Goal: Task Accomplishment & Management: Manage account settings

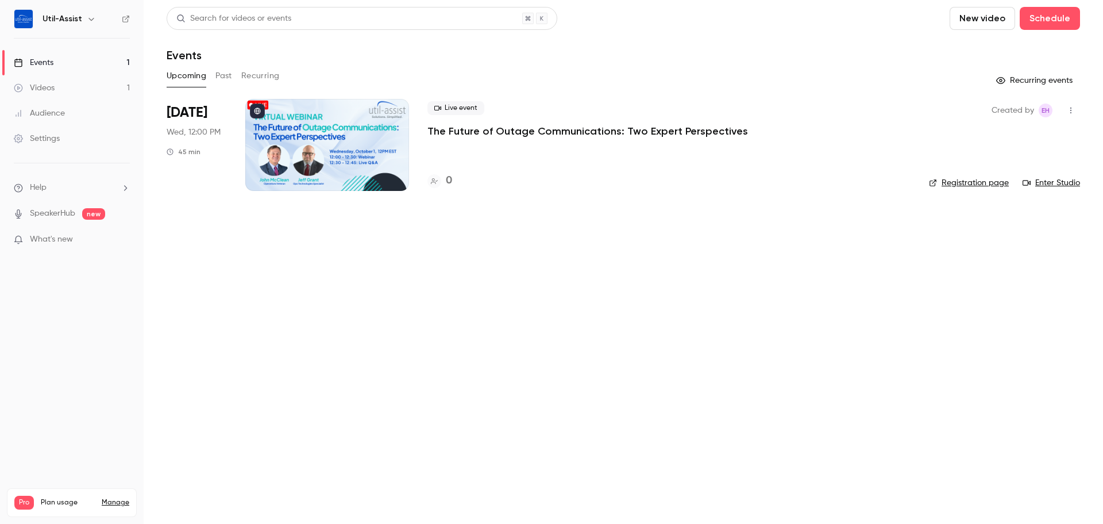
click at [325, 136] on div at bounding box center [327, 145] width 164 height 92
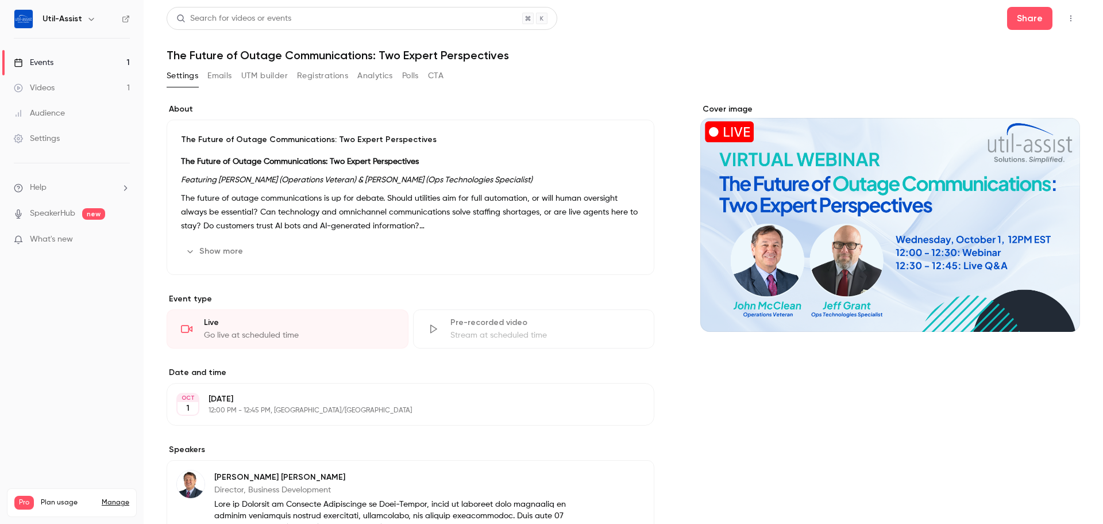
click at [310, 79] on button "Registrations" at bounding box center [322, 76] width 51 height 18
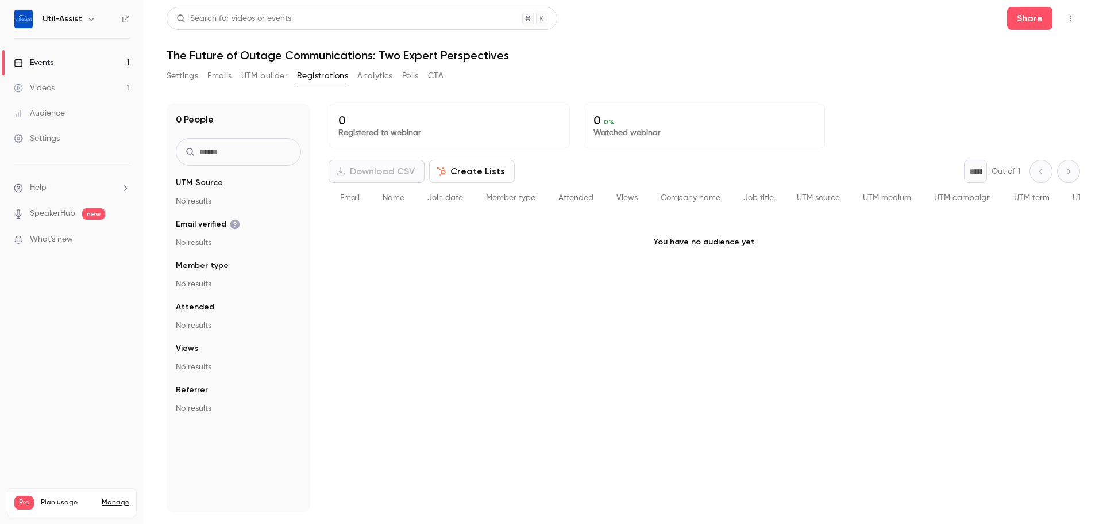
click at [208, 81] on button "Emails" at bounding box center [219, 76] width 24 height 18
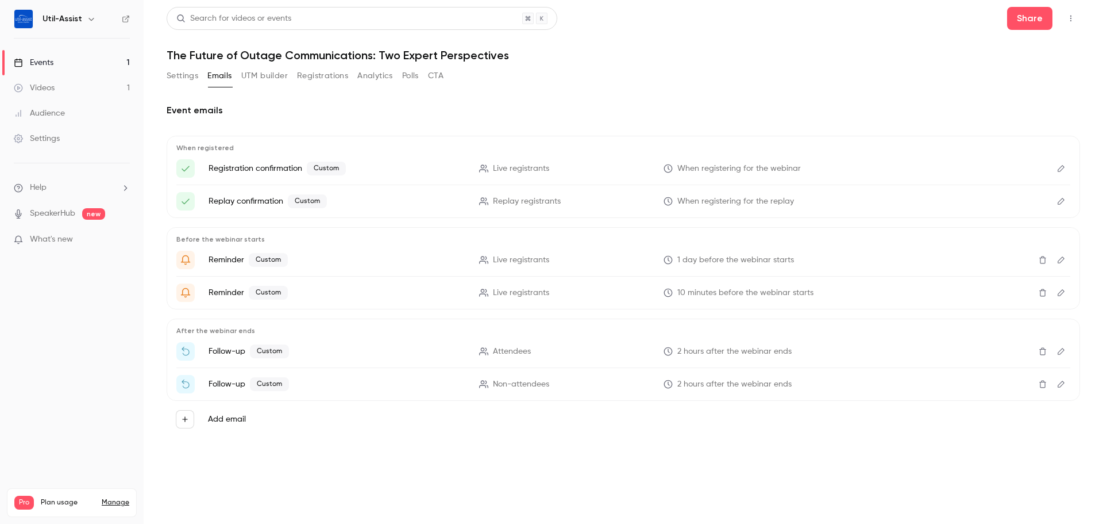
click at [1059, 170] on icon "Edit" at bounding box center [1061, 168] width 9 height 8
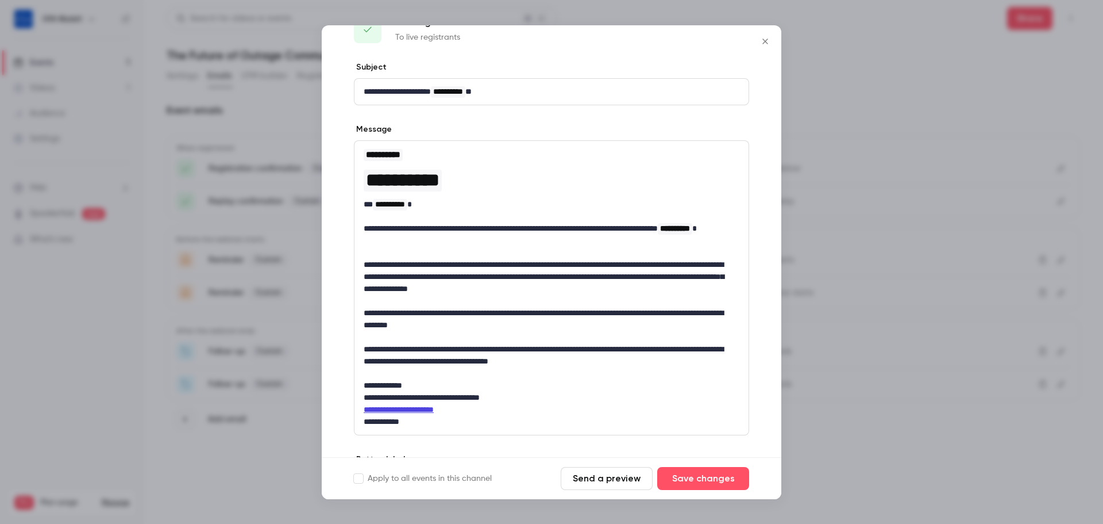
scroll to position [57, 0]
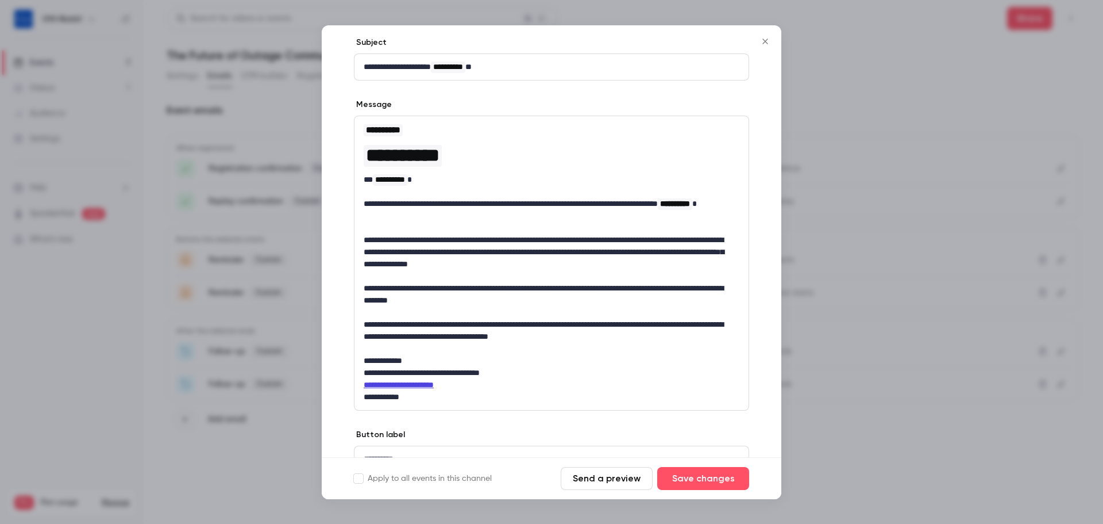
drag, startPoint x: 495, startPoint y: 276, endPoint x: 624, endPoint y: 276, distance: 129.3
click at [495, 276] on p "editor" at bounding box center [552, 276] width 376 height 12
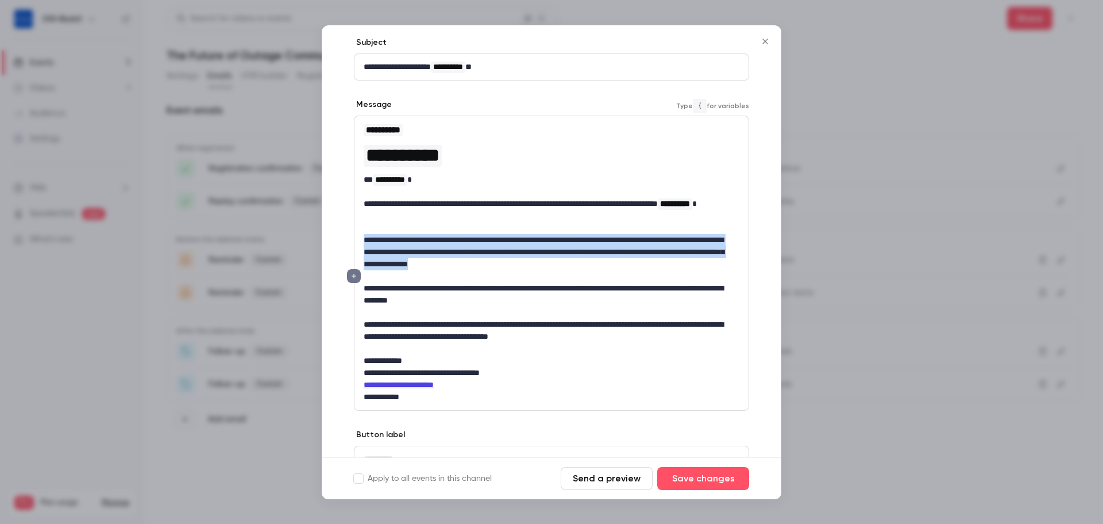
drag, startPoint x: 726, startPoint y: 264, endPoint x: 325, endPoint y: 239, distance: 401.3
click at [325, 239] on div "**********" at bounding box center [552, 275] width 460 height 477
copy p "**********"
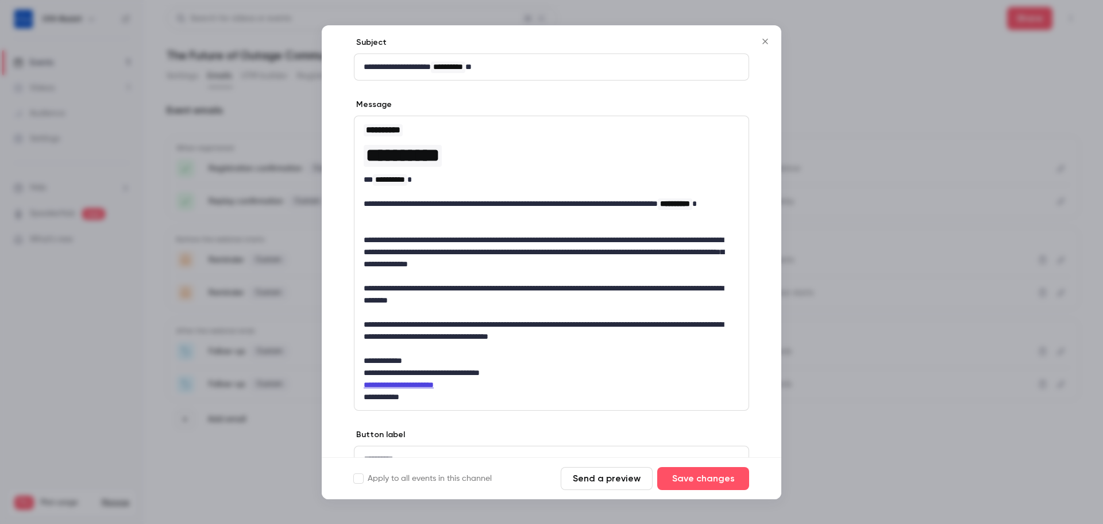
click at [537, 351] on p "editor" at bounding box center [552, 348] width 376 height 12
drag, startPoint x: 630, startPoint y: 334, endPoint x: 350, endPoint y: 320, distance: 280.8
click at [350, 320] on div "**********" at bounding box center [552, 275] width 460 height 477
copy p "**********"
drag, startPoint x: 761, startPoint y: 39, endPoint x: 742, endPoint y: 48, distance: 21.1
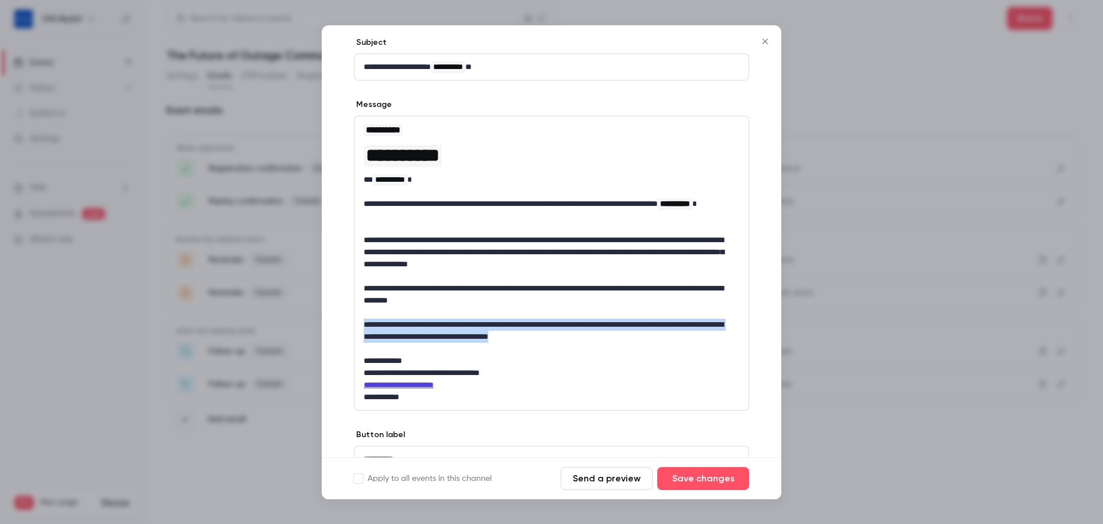
click at [761, 39] on icon "Close" at bounding box center [766, 41] width 14 height 9
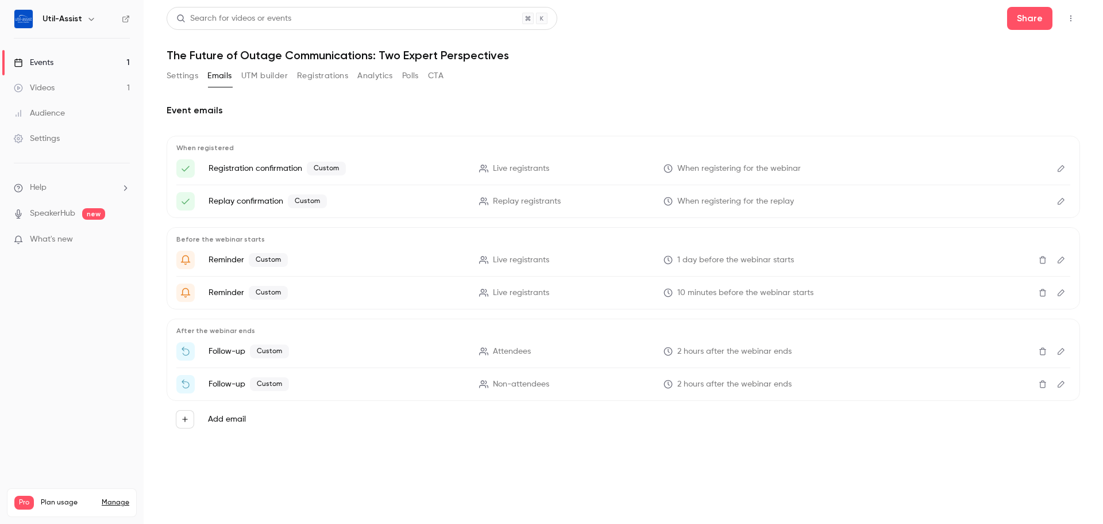
click at [1059, 201] on icon "Edit" at bounding box center [1061, 201] width 9 height 8
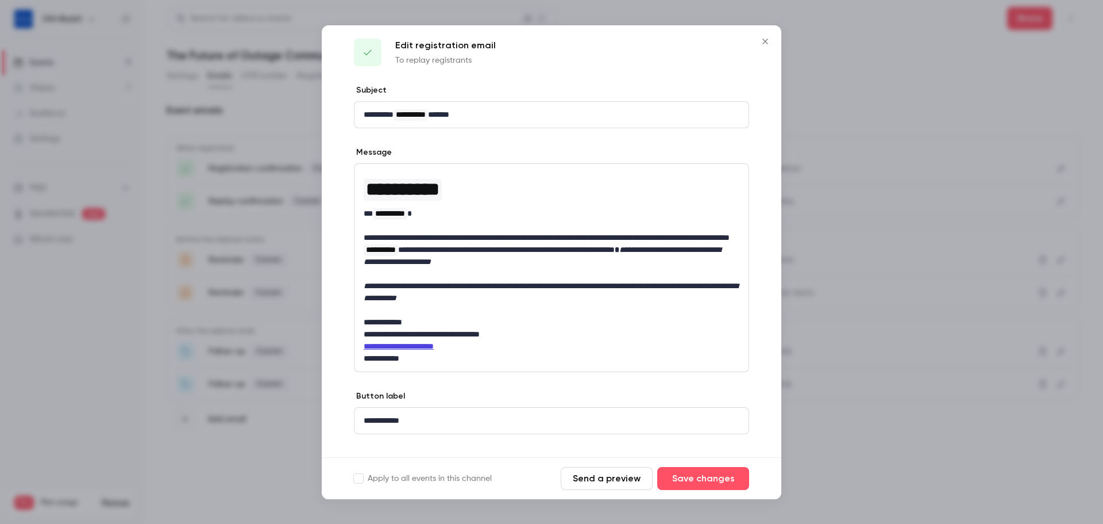
scroll to position [0, 0]
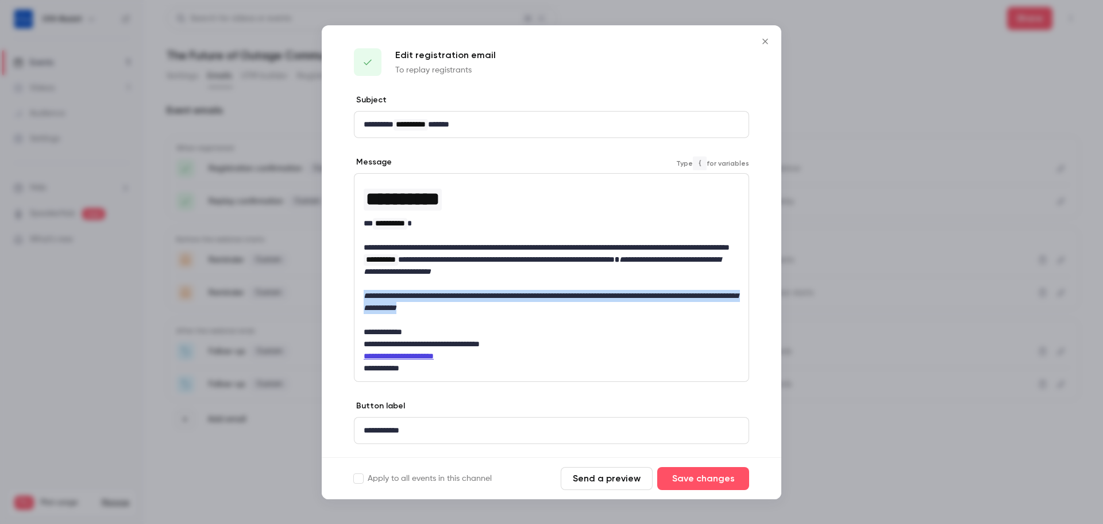
drag, startPoint x: 418, startPoint y: 301, endPoint x: 348, endPoint y: 298, distance: 70.2
click at [348, 298] on div "**********" at bounding box center [552, 289] width 460 height 391
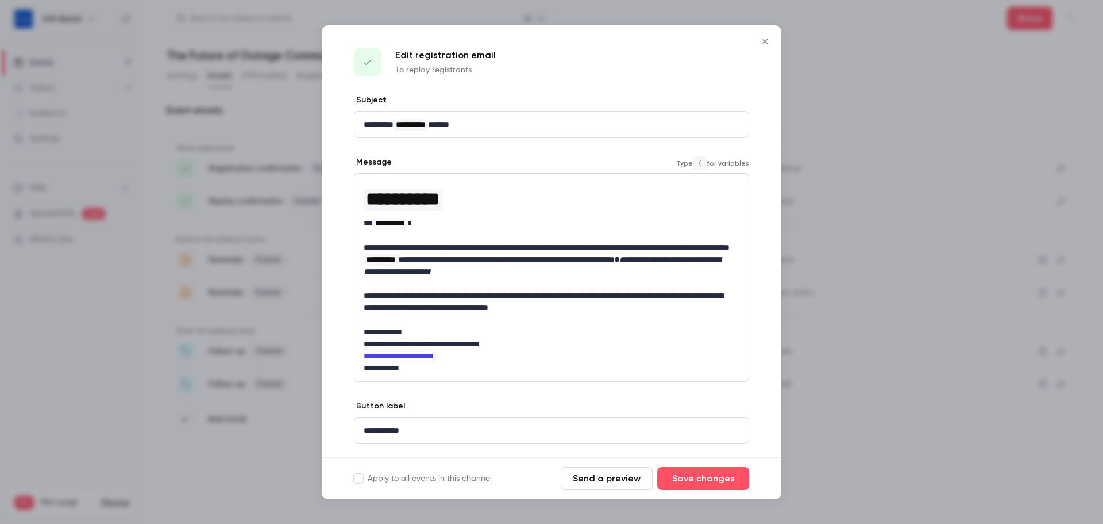
click at [633, 309] on p "**********" at bounding box center [547, 302] width 367 height 24
click at [657, 273] on p "**********" at bounding box center [547, 259] width 367 height 36
click at [510, 228] on p "**********" at bounding box center [547, 223] width 367 height 12
click at [706, 468] on button "Save changes" at bounding box center [703, 478] width 92 height 23
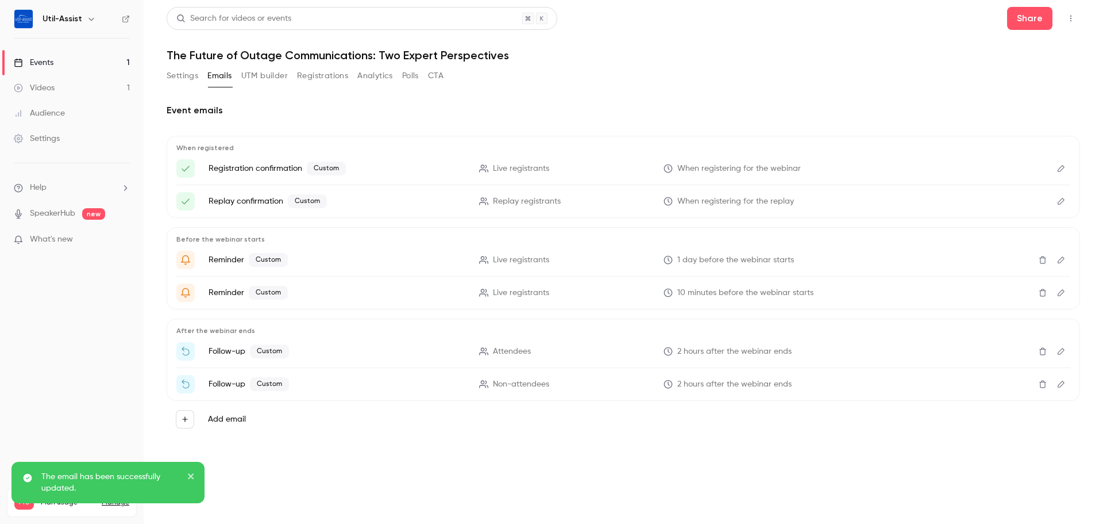
click at [1057, 206] on button "Edit" at bounding box center [1061, 201] width 18 height 18
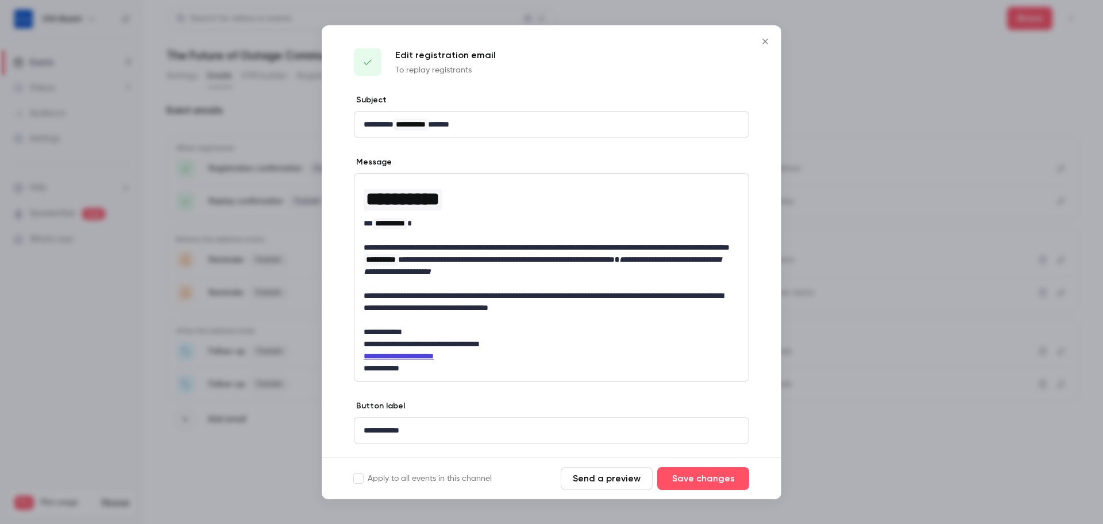
click at [761, 42] on icon "Close" at bounding box center [766, 41] width 14 height 9
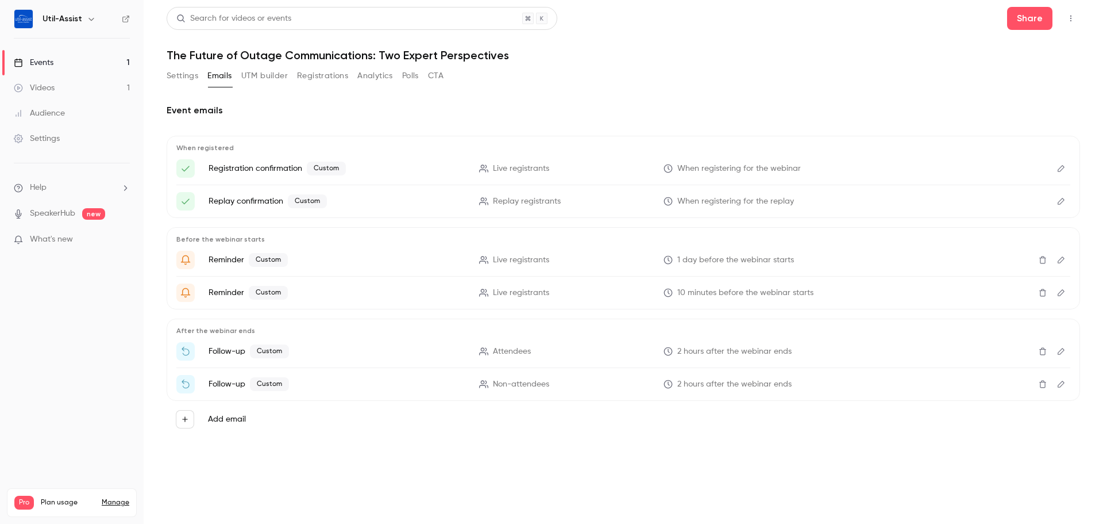
click at [1063, 259] on icon "Edit" at bounding box center [1061, 260] width 9 height 8
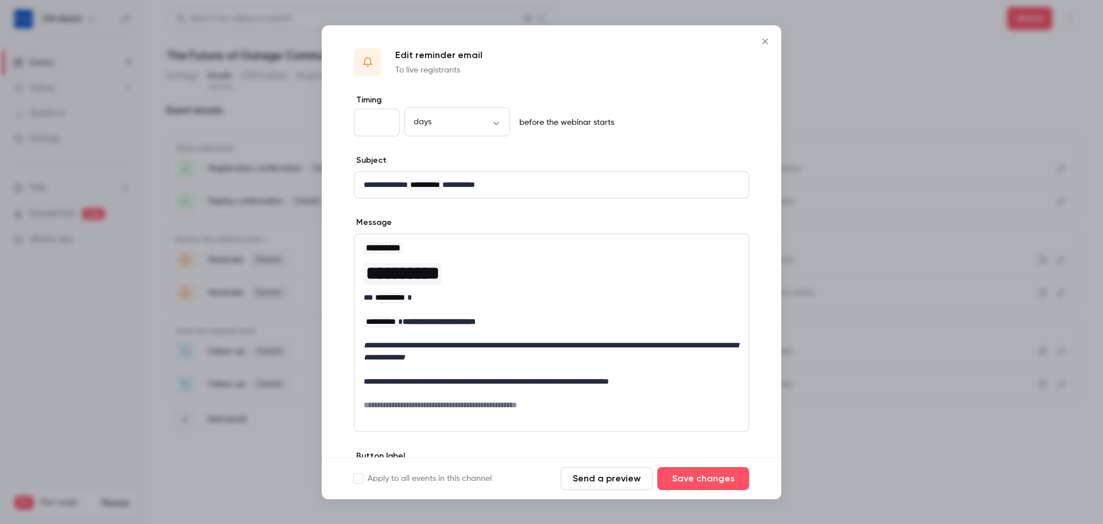
drag, startPoint x: 769, startPoint y: 37, endPoint x: 750, endPoint y: 93, distance: 59.6
click at [769, 37] on icon "Close" at bounding box center [766, 41] width 14 height 9
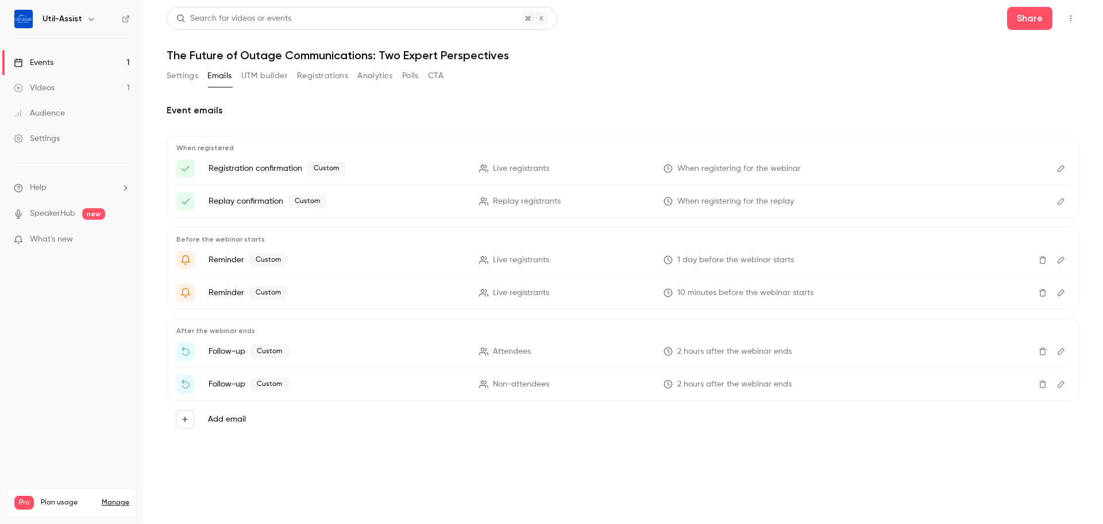
click at [1063, 199] on icon "Edit" at bounding box center [1061, 201] width 9 height 8
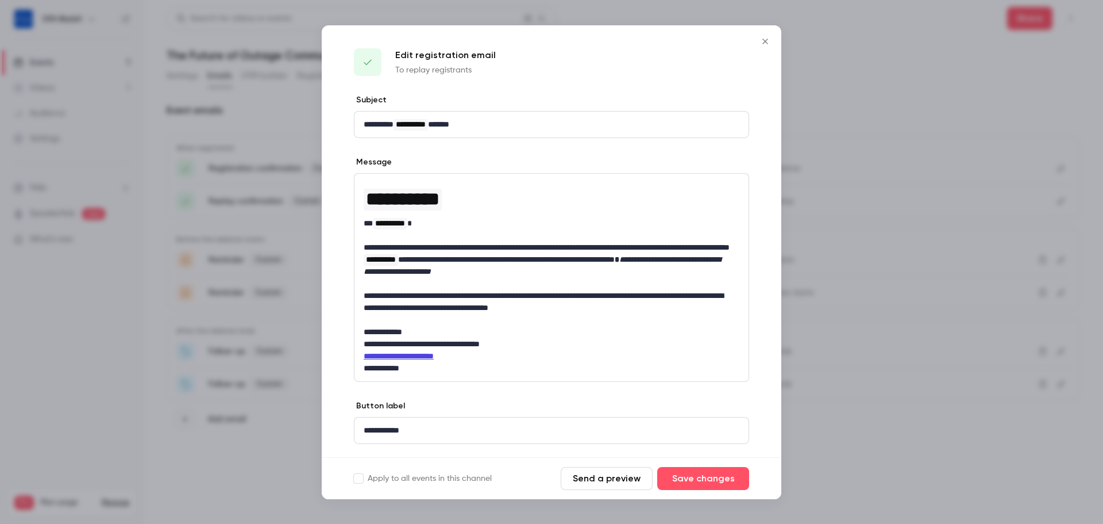
click at [764, 39] on icon "Close" at bounding box center [766, 41] width 14 height 9
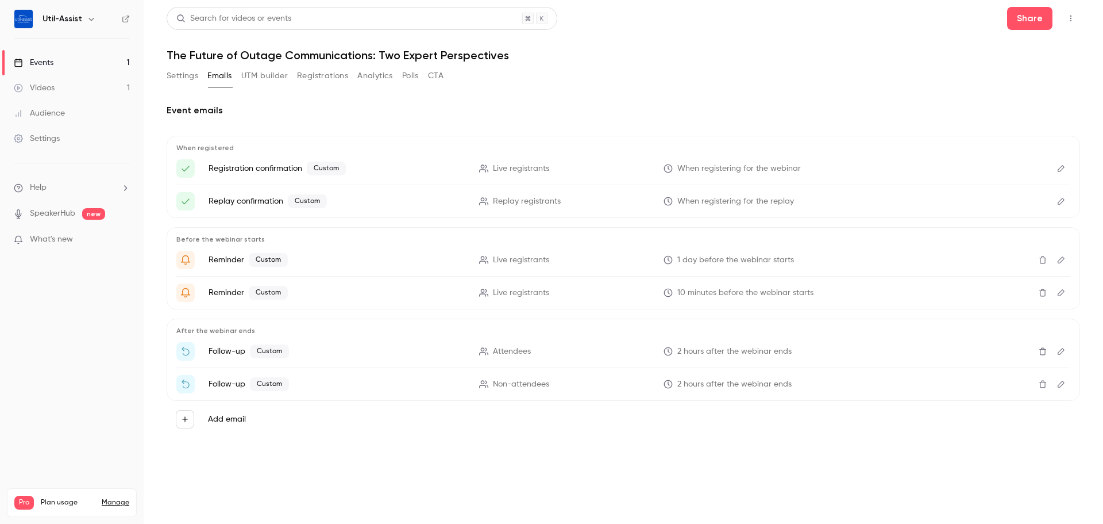
click at [1056, 165] on button "Edit" at bounding box center [1061, 168] width 18 height 18
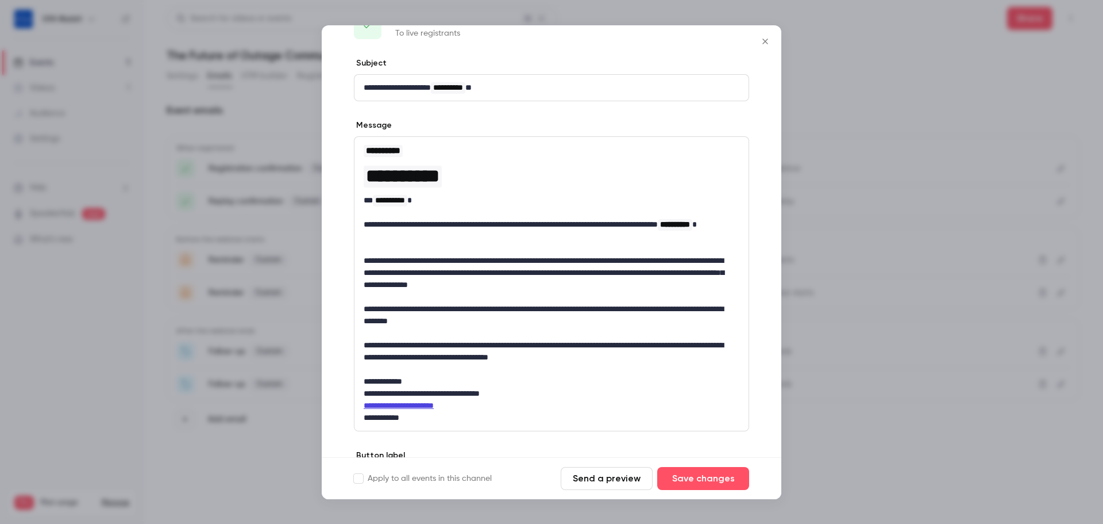
scroll to position [57, 0]
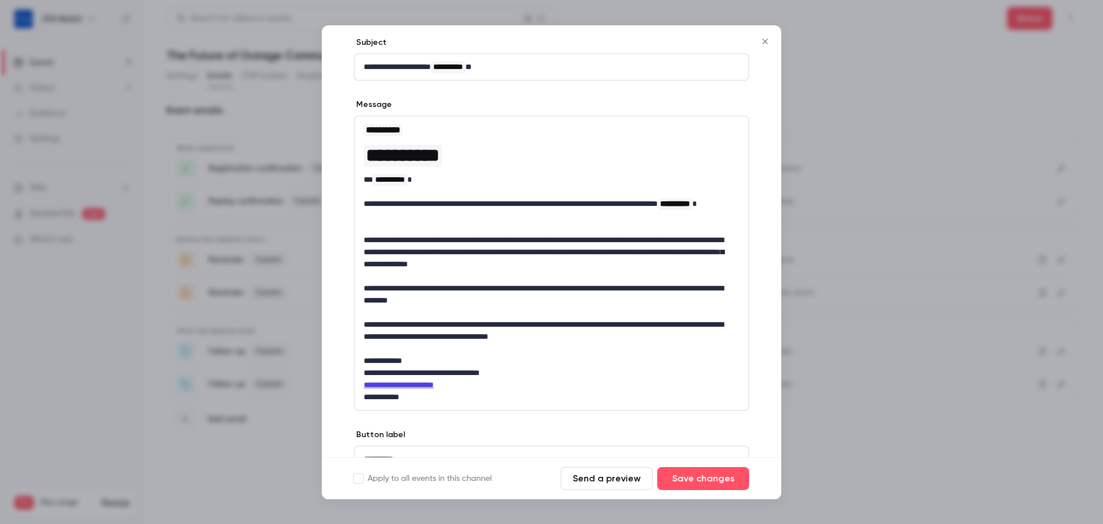
click at [766, 40] on icon "Close" at bounding box center [766, 41] width 14 height 9
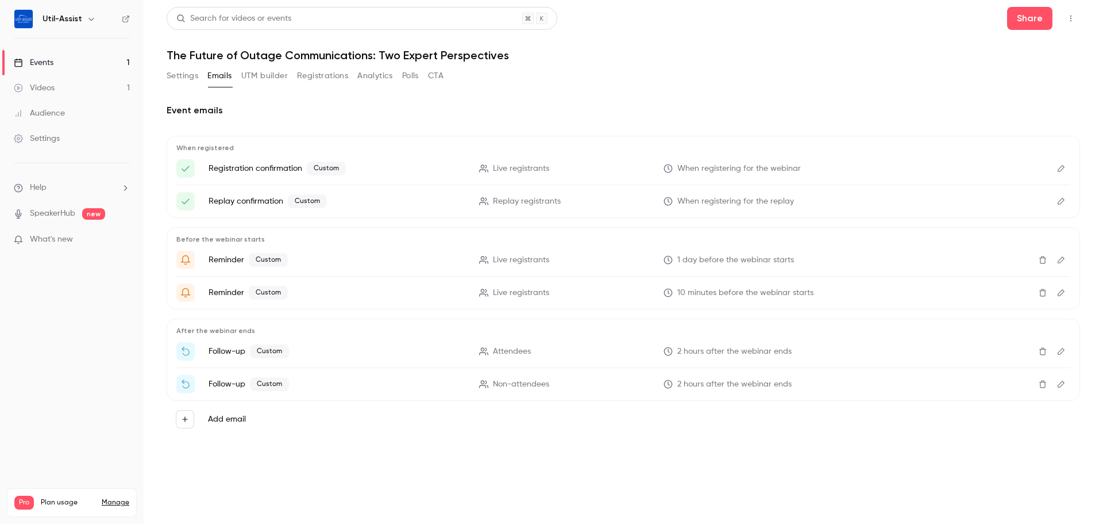
click at [1065, 261] on icon "Edit" at bounding box center [1061, 260] width 9 height 8
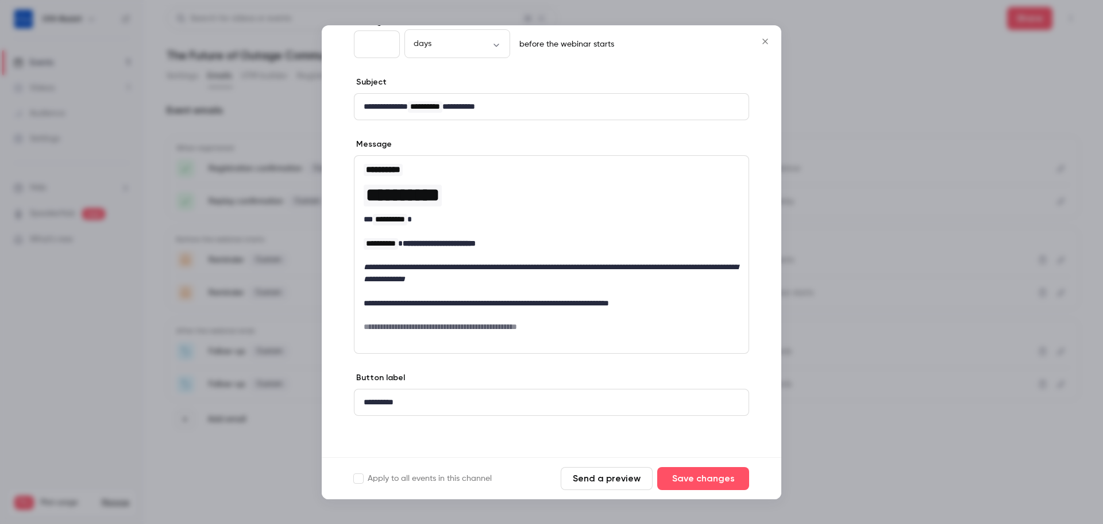
scroll to position [56, 0]
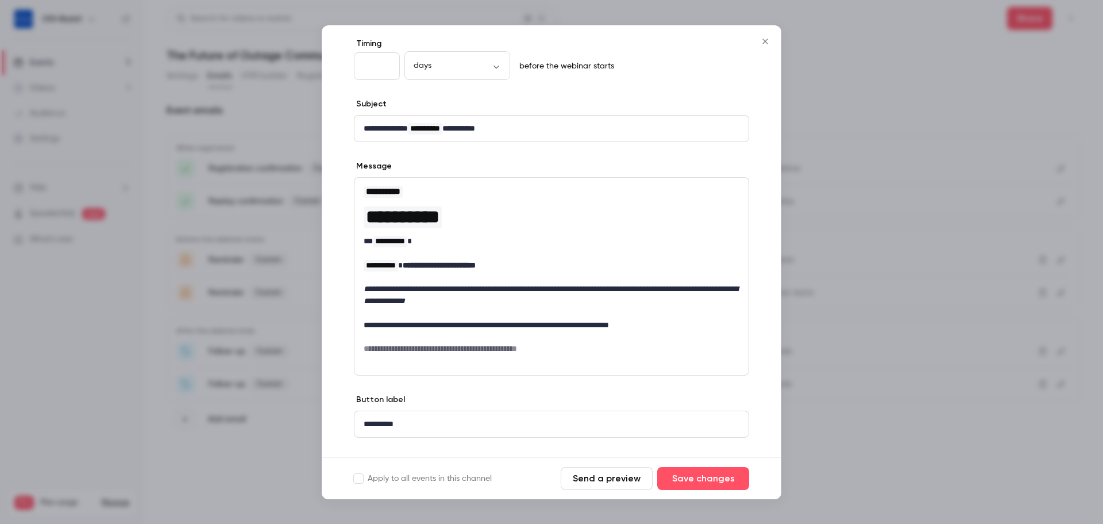
click at [766, 41] on icon "Close" at bounding box center [765, 41] width 5 height 5
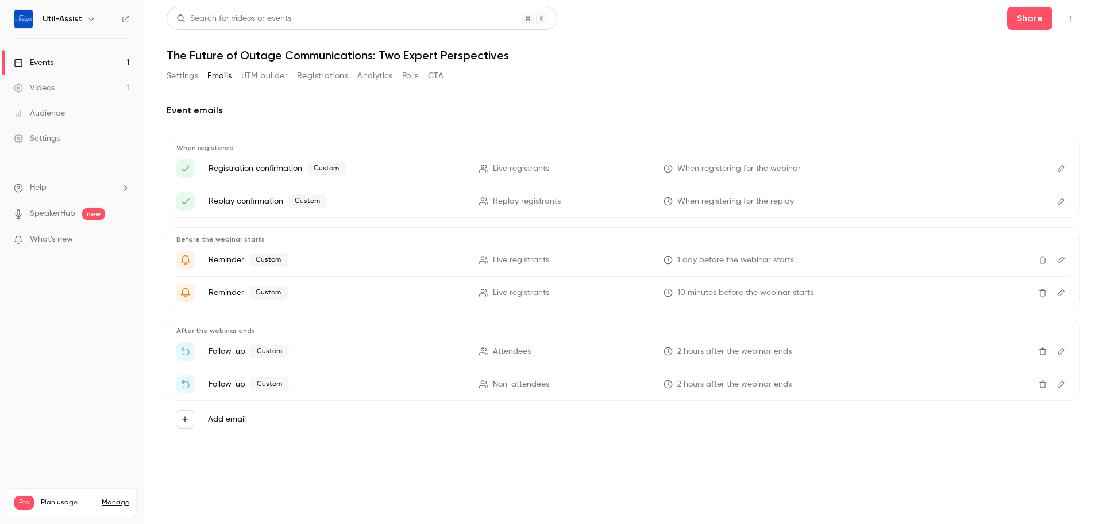
click at [1064, 291] on icon "Edit" at bounding box center [1061, 292] width 9 height 8
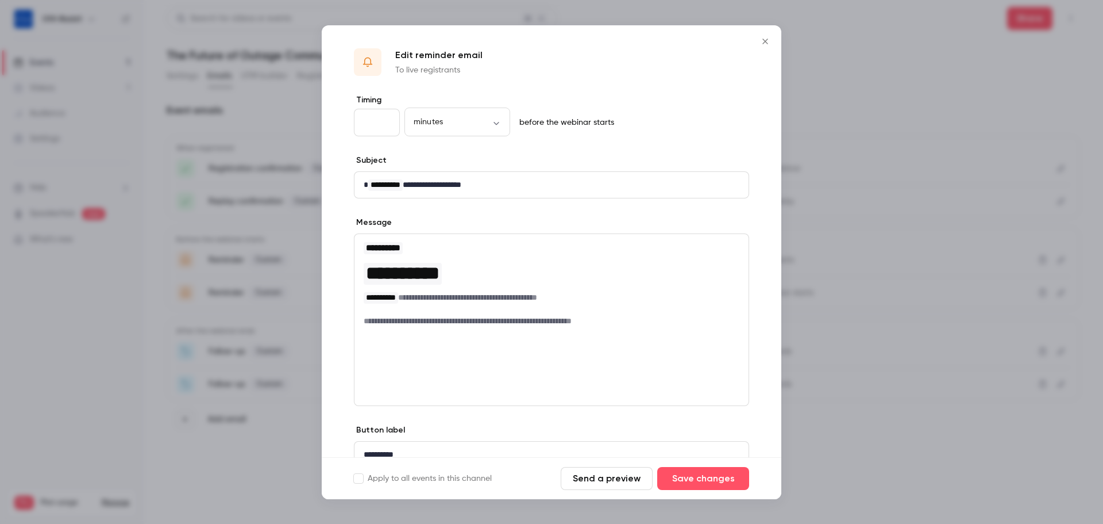
click at [763, 45] on icon "Close" at bounding box center [766, 41] width 14 height 9
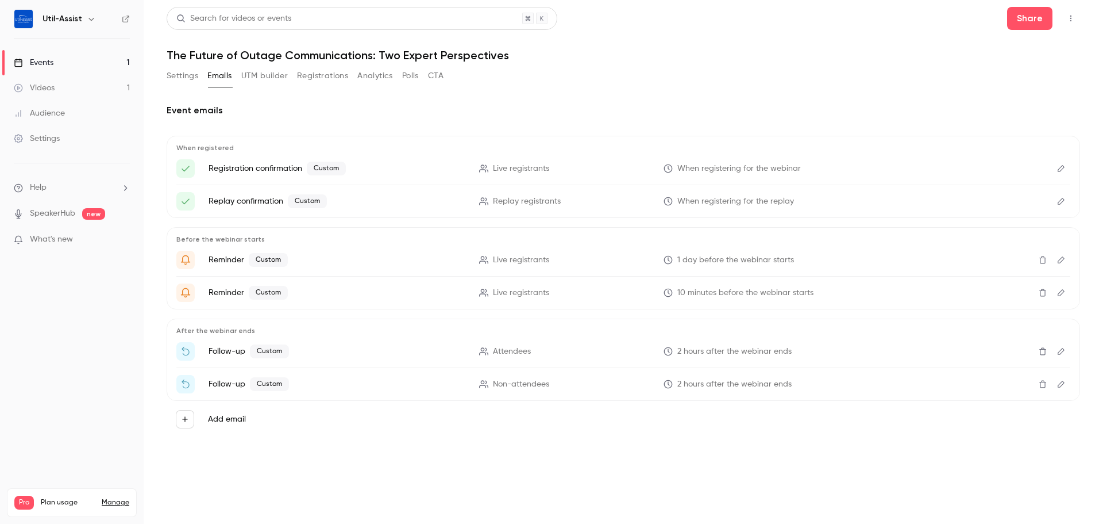
click at [1062, 352] on icon "Edit" at bounding box center [1061, 351] width 7 height 7
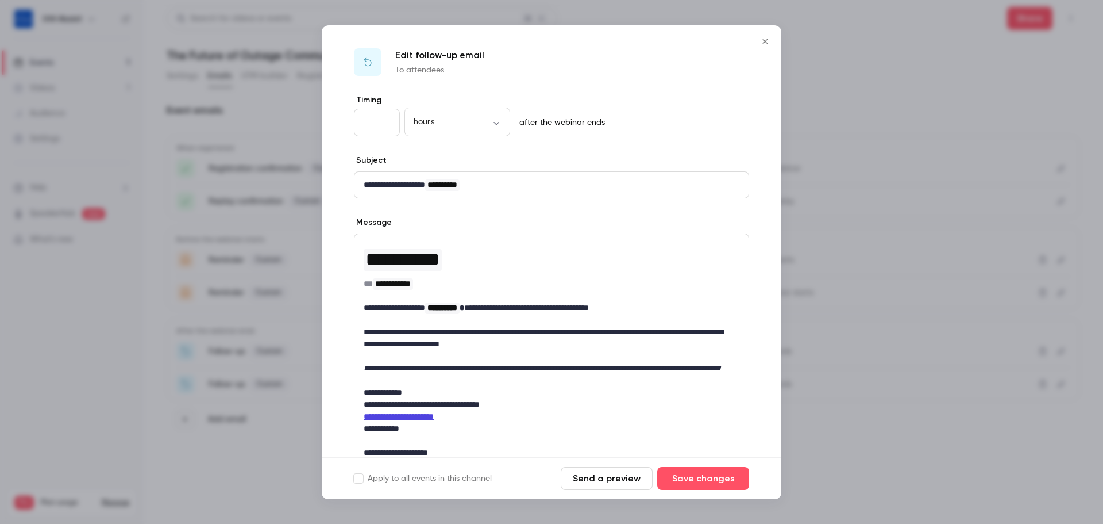
scroll to position [57, 0]
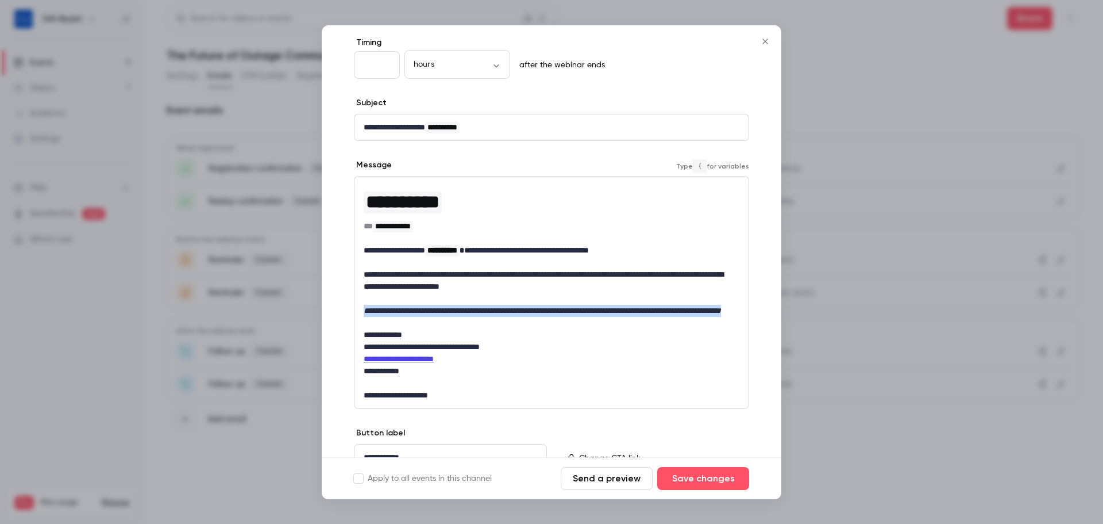
drag, startPoint x: 419, startPoint y: 320, endPoint x: 353, endPoint y: 311, distance: 67.3
click at [353, 311] on div "**********" at bounding box center [552, 274] width 460 height 475
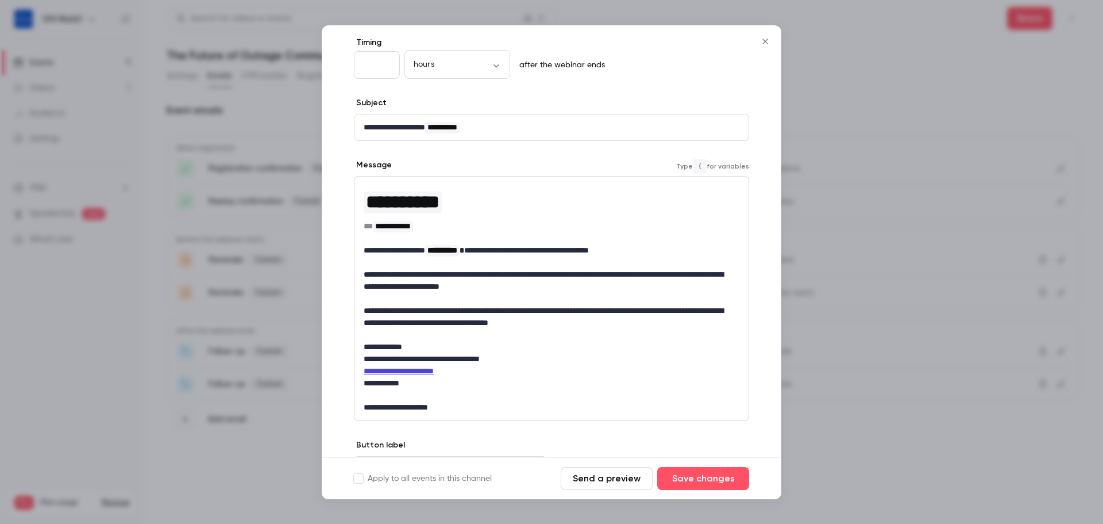
click at [625, 322] on p "**********" at bounding box center [547, 317] width 367 height 24
click at [706, 478] on button "Save changes" at bounding box center [703, 478] width 92 height 23
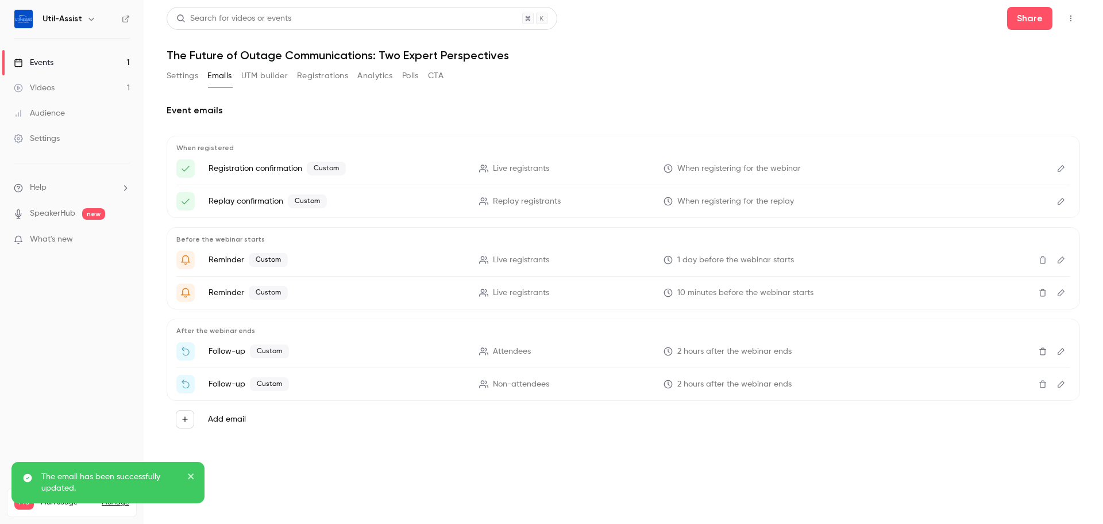
click at [1065, 380] on icon "Edit" at bounding box center [1061, 384] width 9 height 8
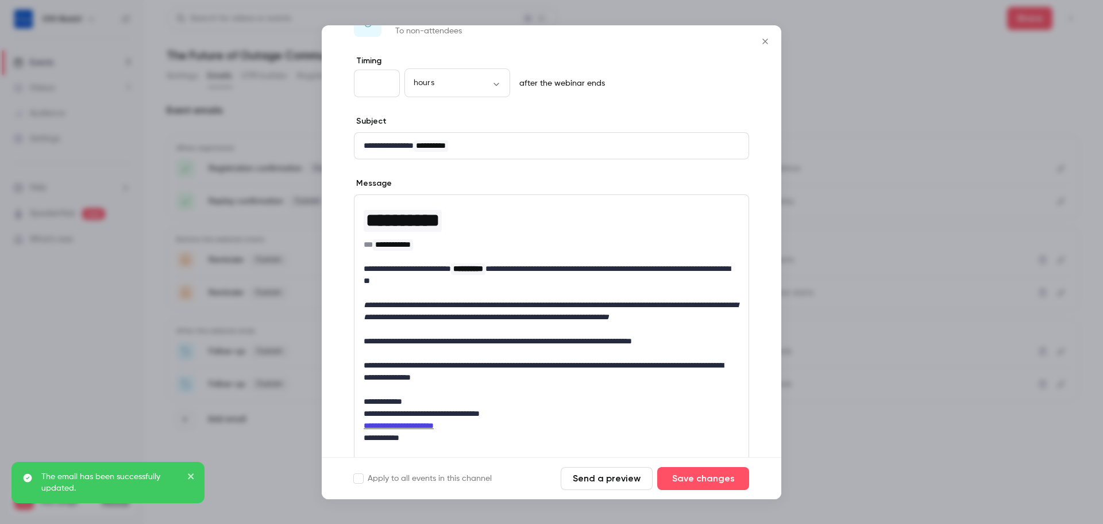
scroll to position [57, 0]
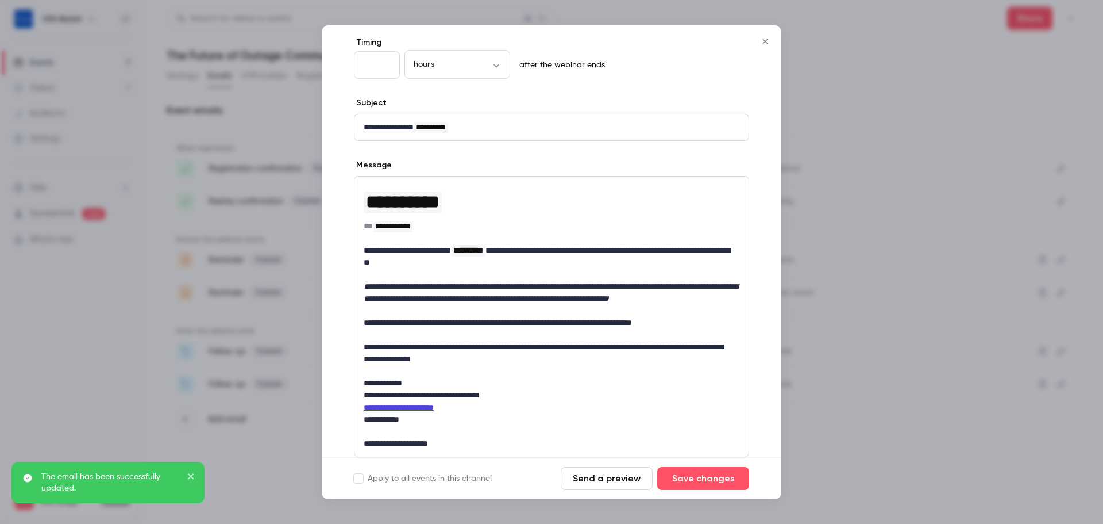
click at [503, 376] on p "editor" at bounding box center [552, 371] width 376 height 12
click at [503, 365] on p "**********" at bounding box center [547, 353] width 367 height 24
click at [509, 365] on p "**********" at bounding box center [547, 353] width 367 height 24
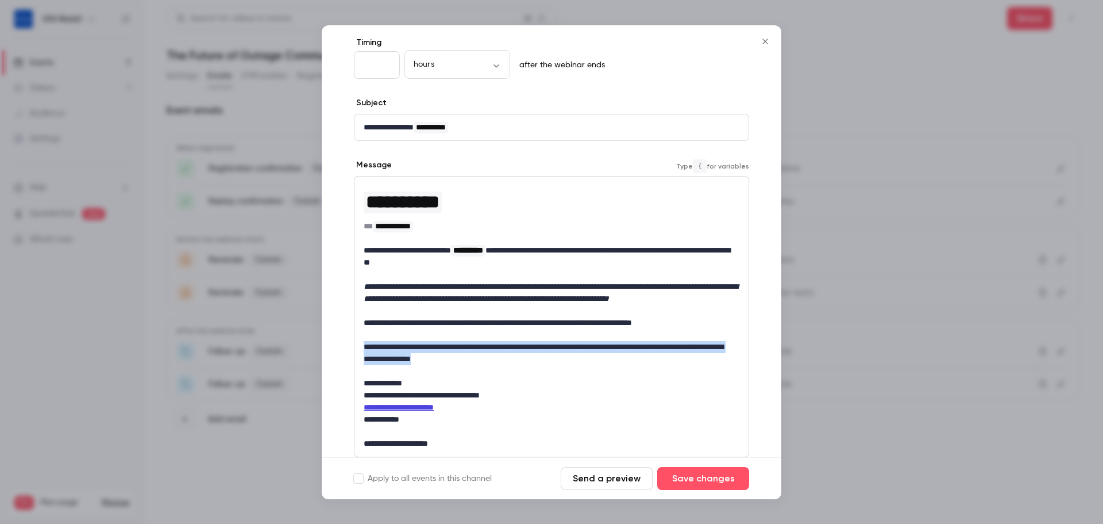
drag, startPoint x: 515, startPoint y: 369, endPoint x: 359, endPoint y: 356, distance: 156.3
click at [359, 356] on div "**********" at bounding box center [552, 316] width 394 height 280
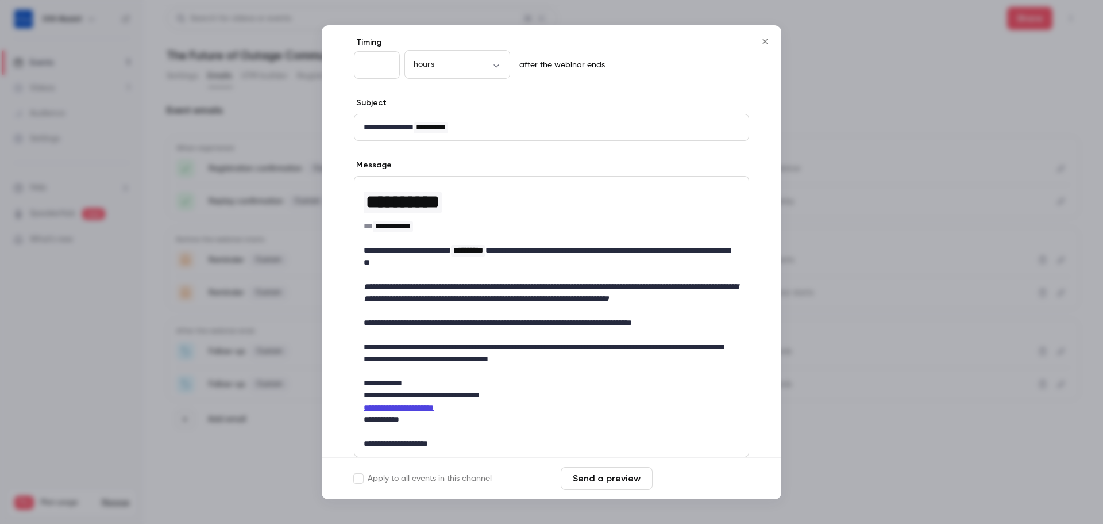
click at [729, 468] on button "Save changes" at bounding box center [703, 478] width 92 height 23
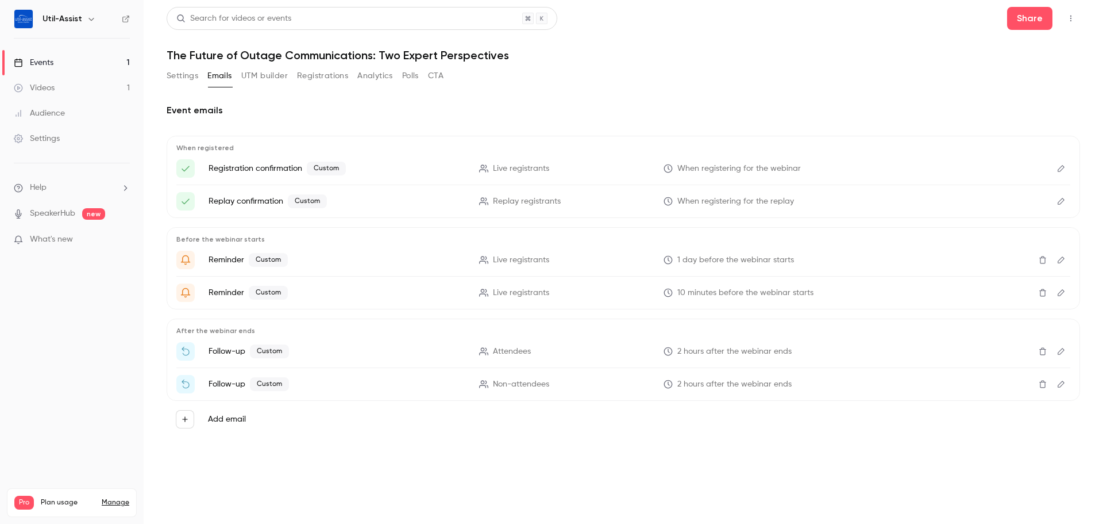
click at [1061, 346] on button "Edit" at bounding box center [1061, 351] width 18 height 18
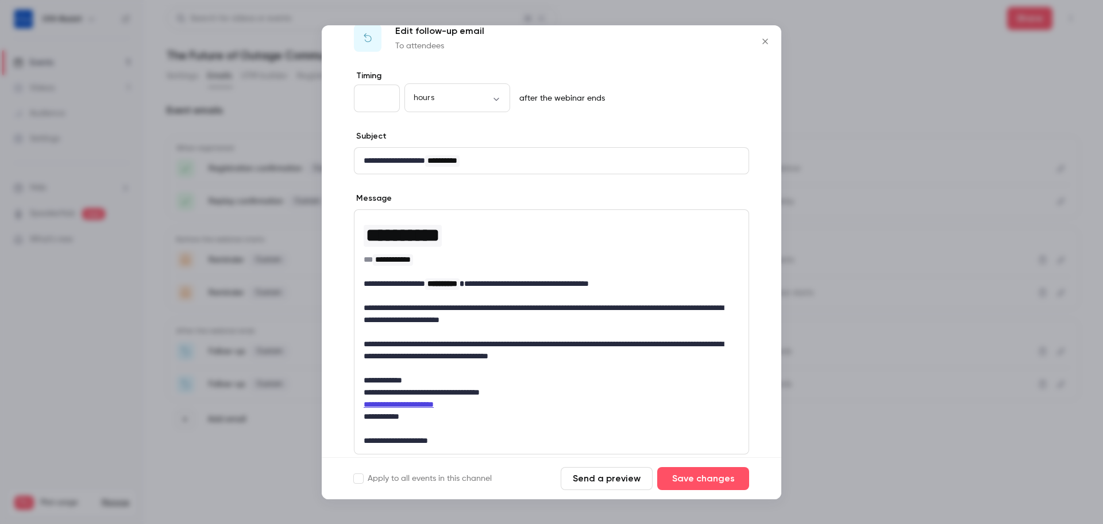
scroll to position [24, 0]
click at [769, 53] on div "Edit follow-up email To attendees" at bounding box center [552, 36] width 460 height 69
click at [769, 45] on icon "Close" at bounding box center [766, 41] width 14 height 9
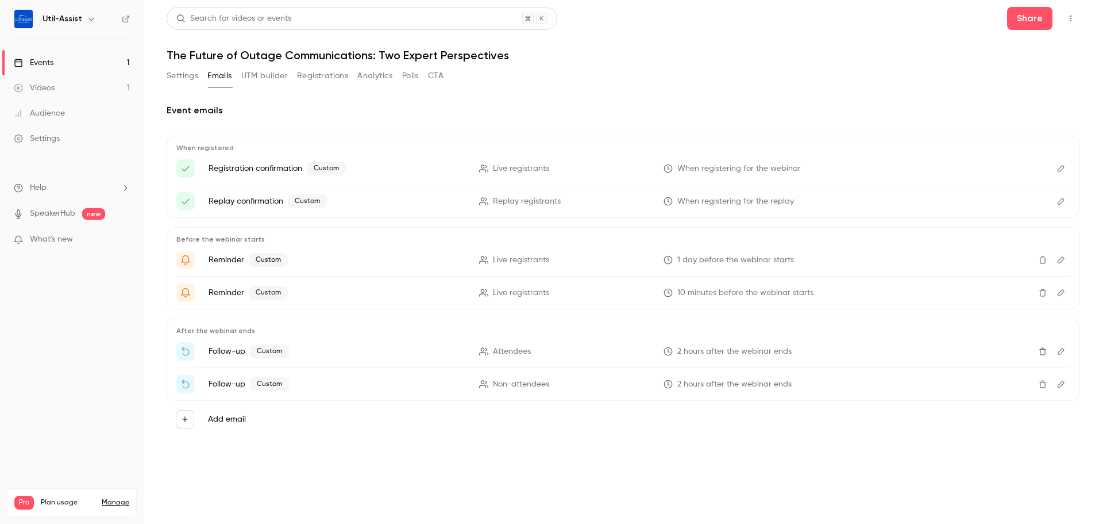
click at [1067, 384] on button "Edit" at bounding box center [1061, 384] width 18 height 18
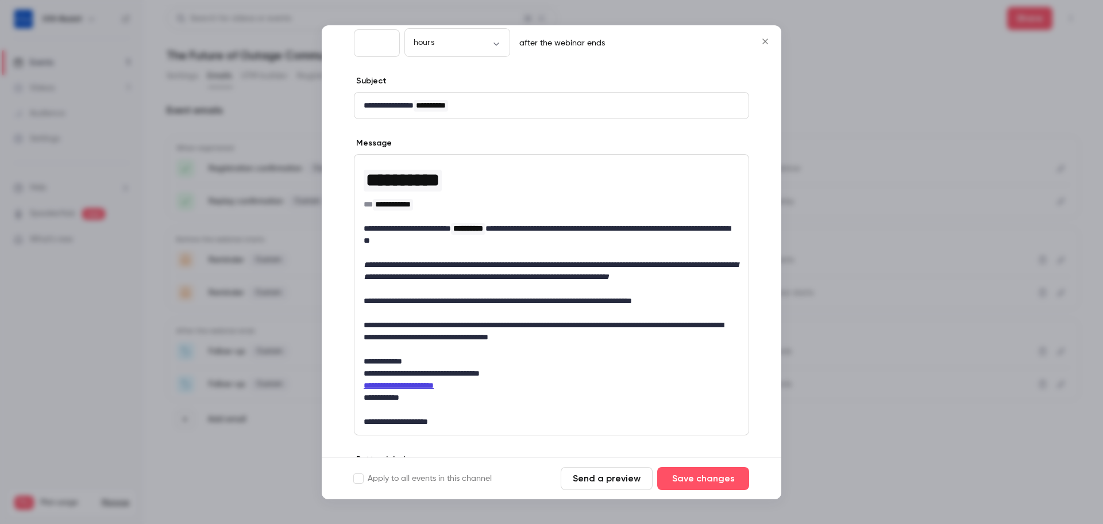
scroll to position [77, 0]
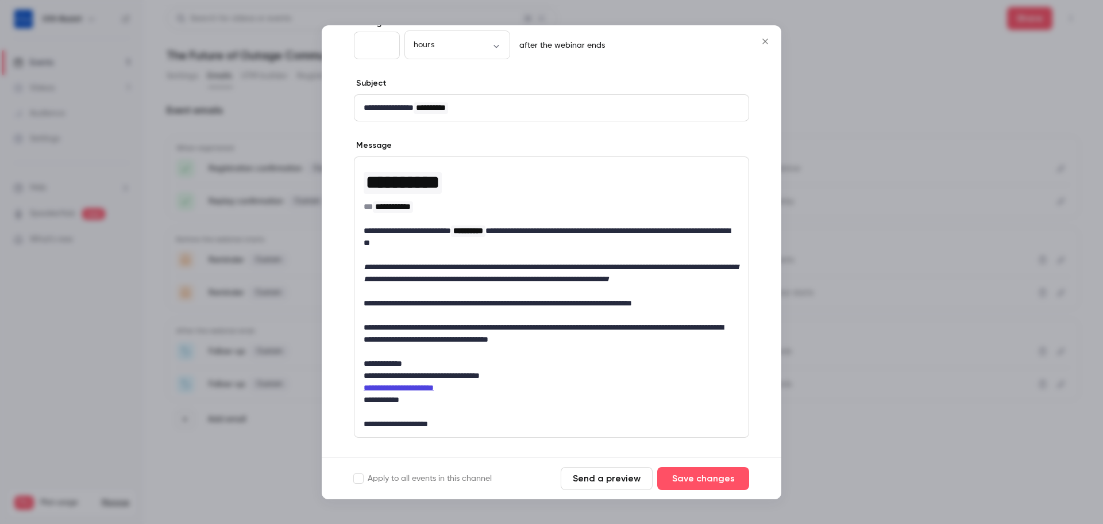
click at [767, 43] on icon "Close" at bounding box center [765, 41] width 5 height 5
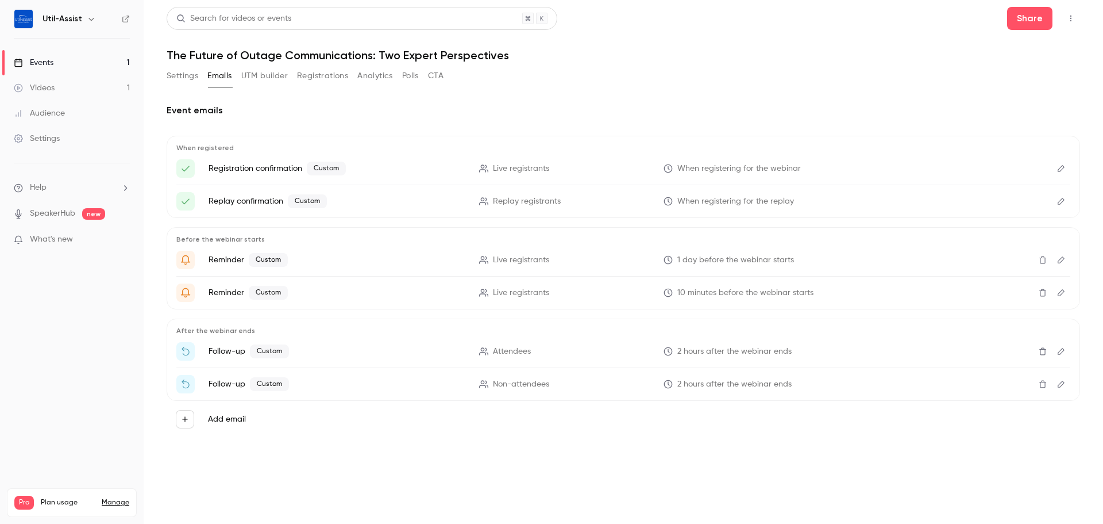
click at [1062, 201] on icon "Edit" at bounding box center [1061, 201] width 9 height 8
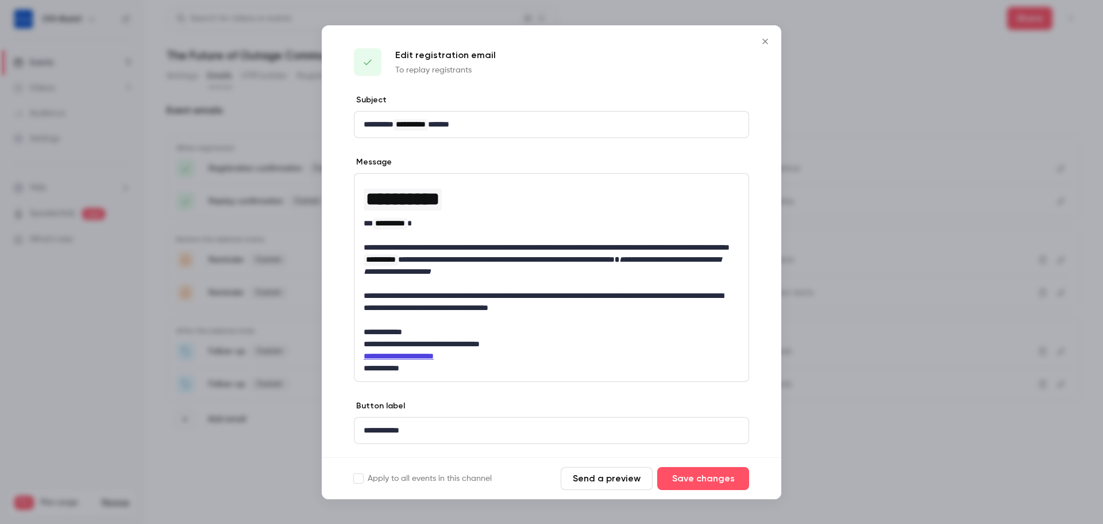
scroll to position [28, 0]
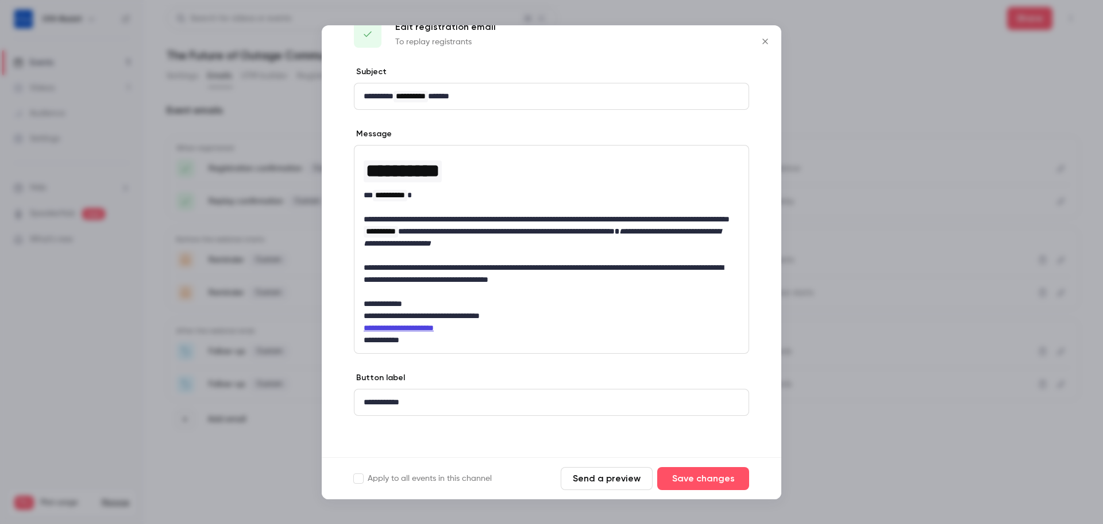
click at [769, 43] on icon "Close" at bounding box center [766, 41] width 14 height 9
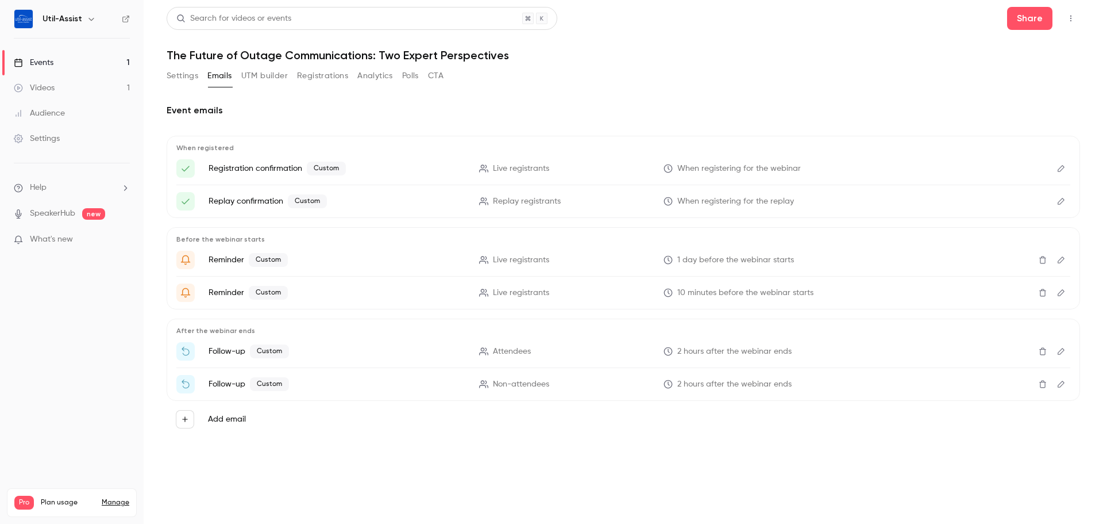
click at [1061, 261] on icon "Edit" at bounding box center [1061, 260] width 9 height 8
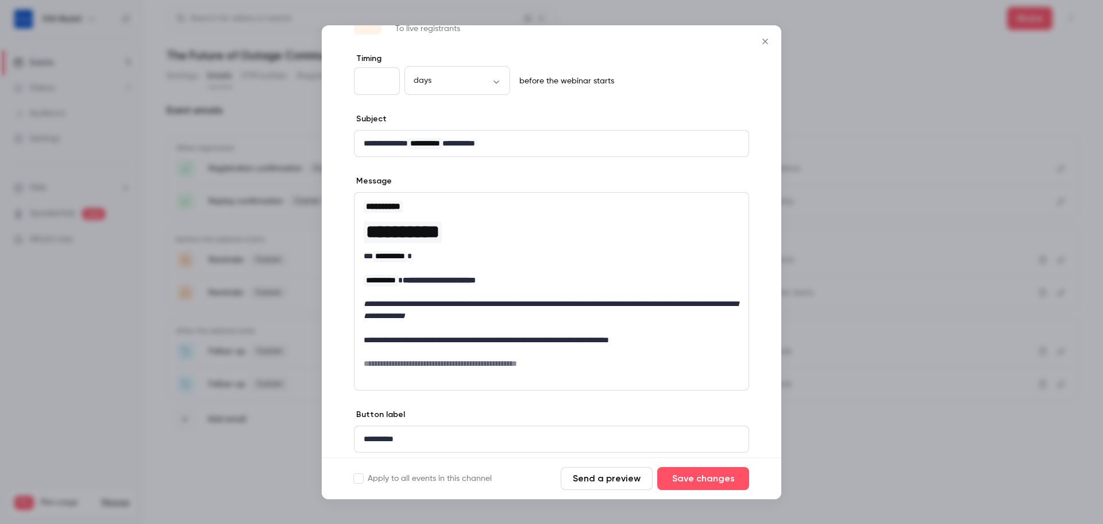
scroll to position [43, 0]
click at [765, 41] on icon "Close" at bounding box center [765, 41] width 5 height 5
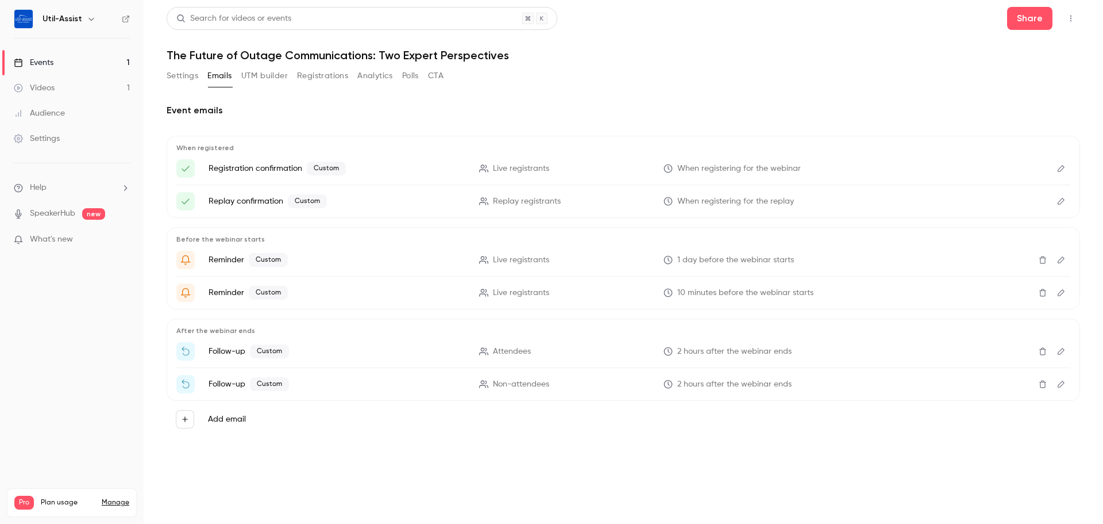
click at [1057, 295] on icon "Edit" at bounding box center [1061, 292] width 9 height 8
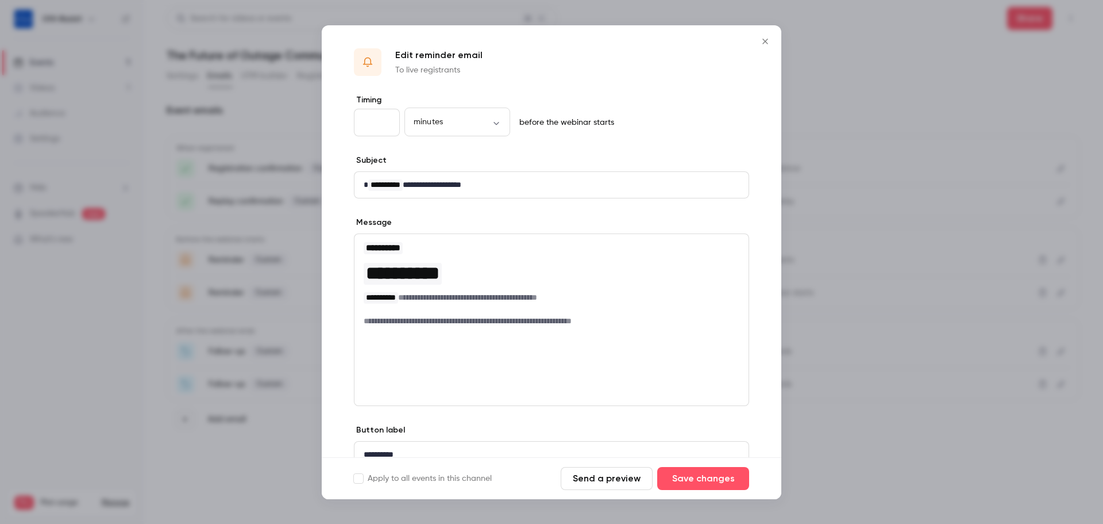
click at [767, 41] on icon "Close" at bounding box center [766, 41] width 14 height 9
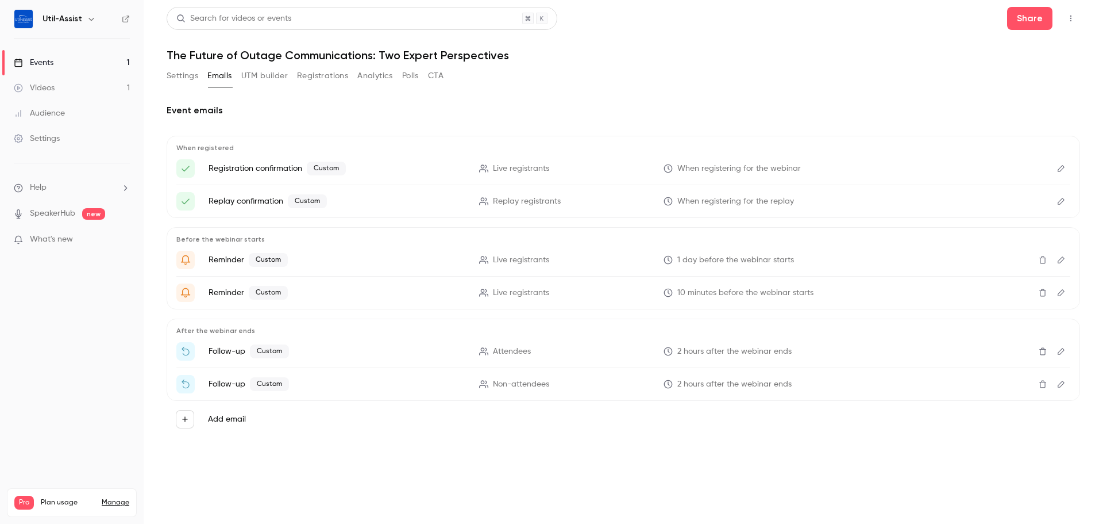
click at [1063, 349] on icon "Edit" at bounding box center [1061, 351] width 9 height 8
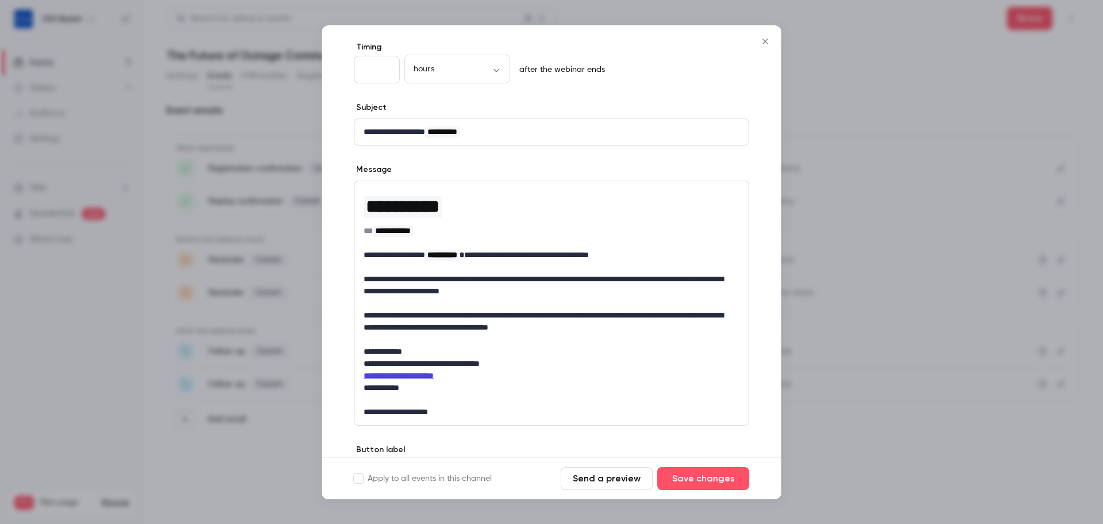
scroll to position [63, 0]
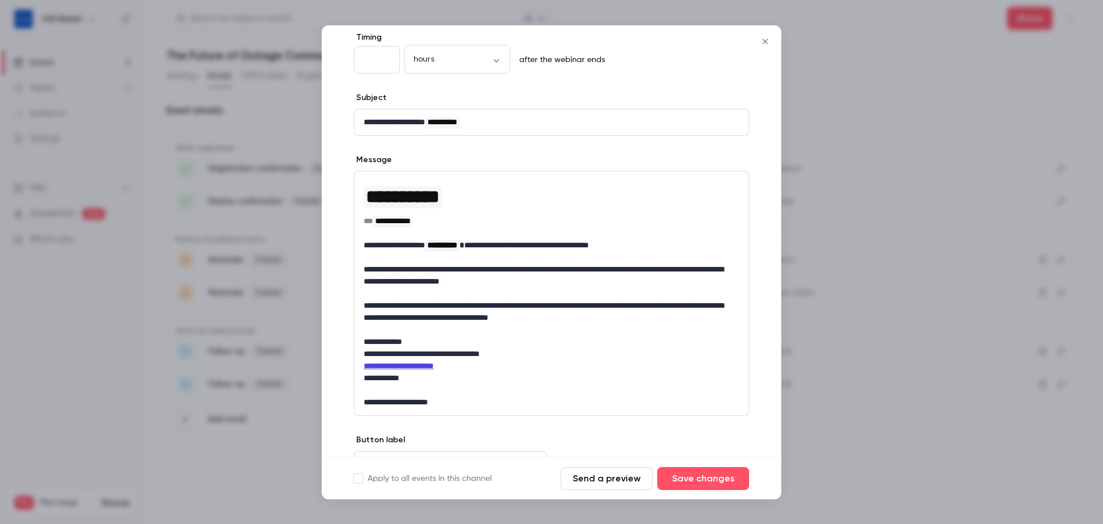
click at [767, 43] on icon "Close" at bounding box center [765, 41] width 5 height 5
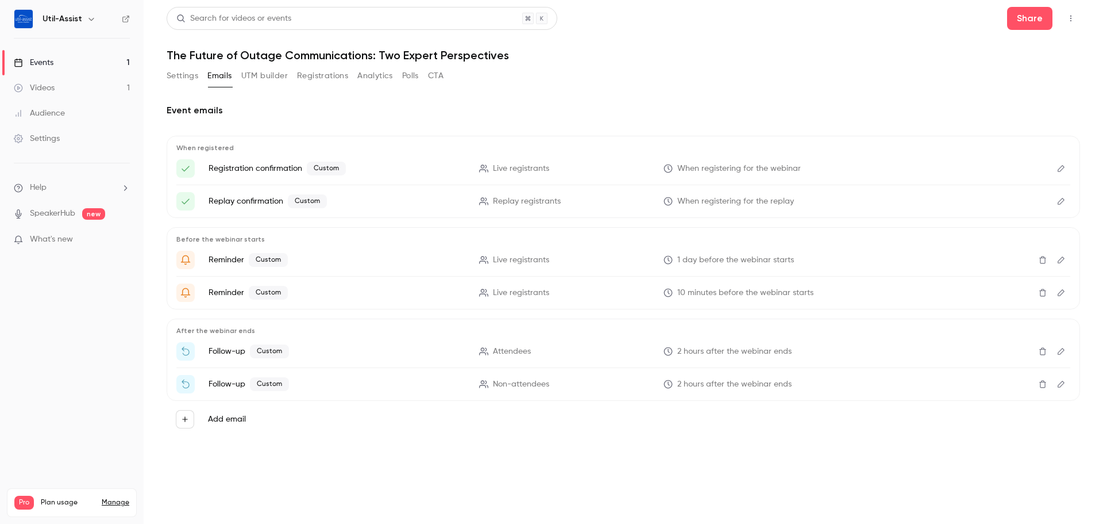
click at [1065, 385] on icon "Edit" at bounding box center [1061, 384] width 9 height 8
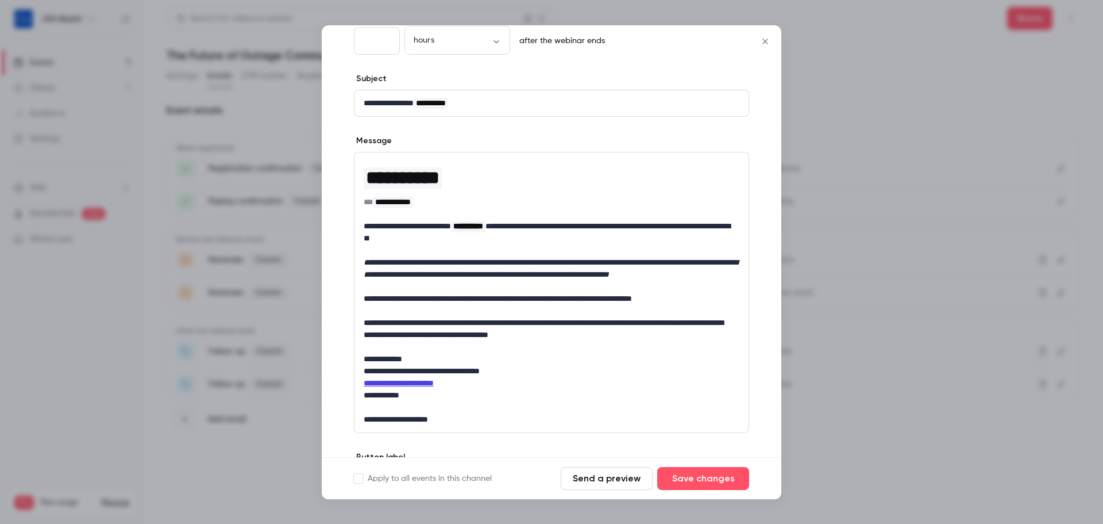
scroll to position [94, 0]
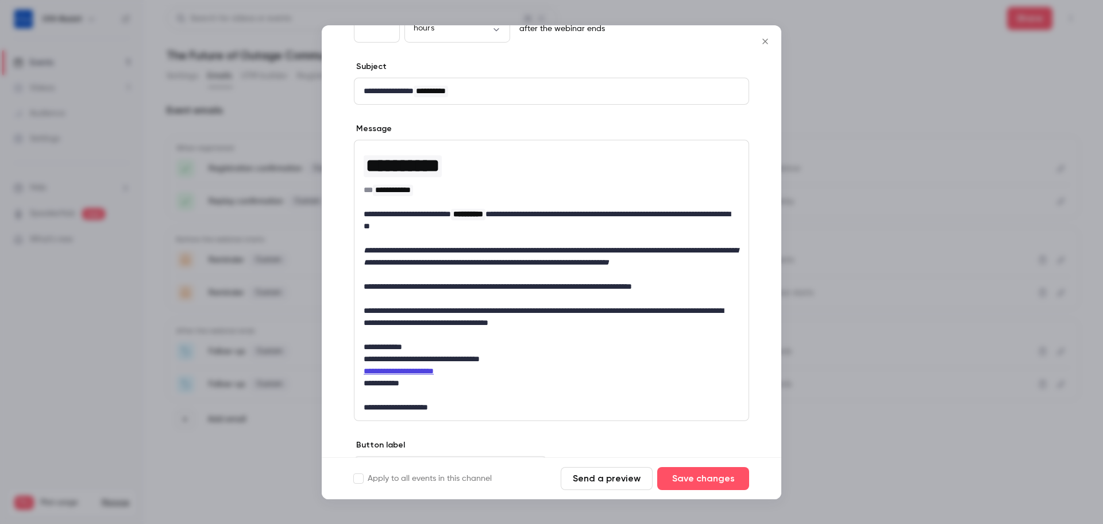
click at [769, 38] on icon "Close" at bounding box center [766, 41] width 14 height 9
